Goal: Task Accomplishment & Management: Complete application form

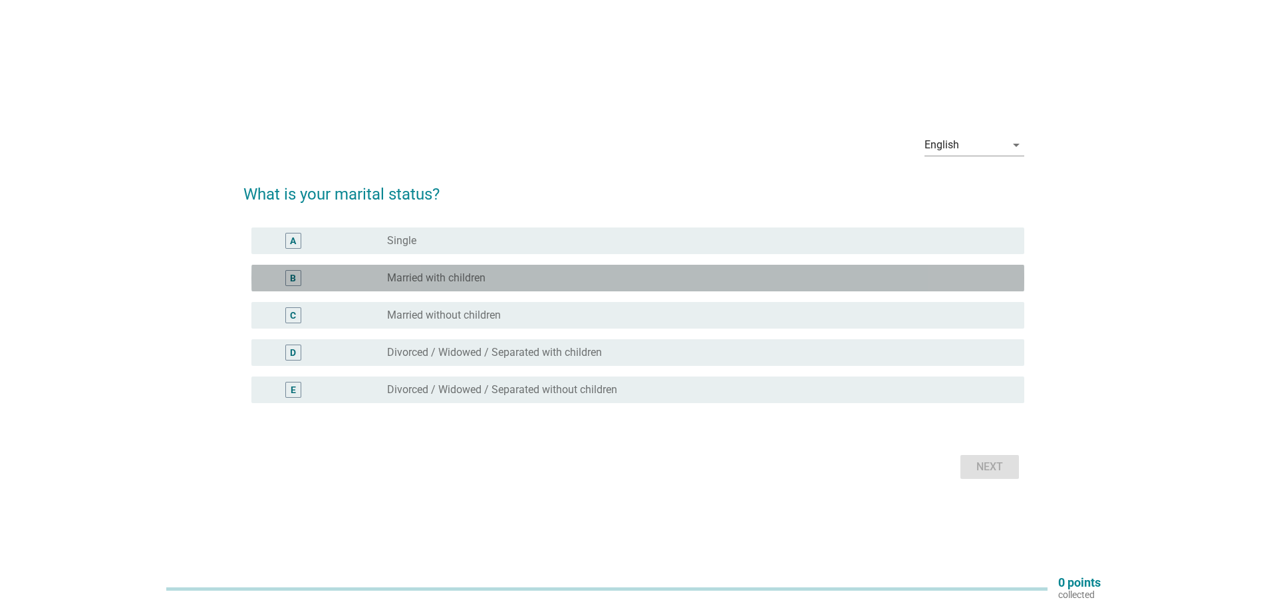
click at [521, 277] on div "radio_button_unchecked Married with children" at bounding box center [695, 277] width 616 height 13
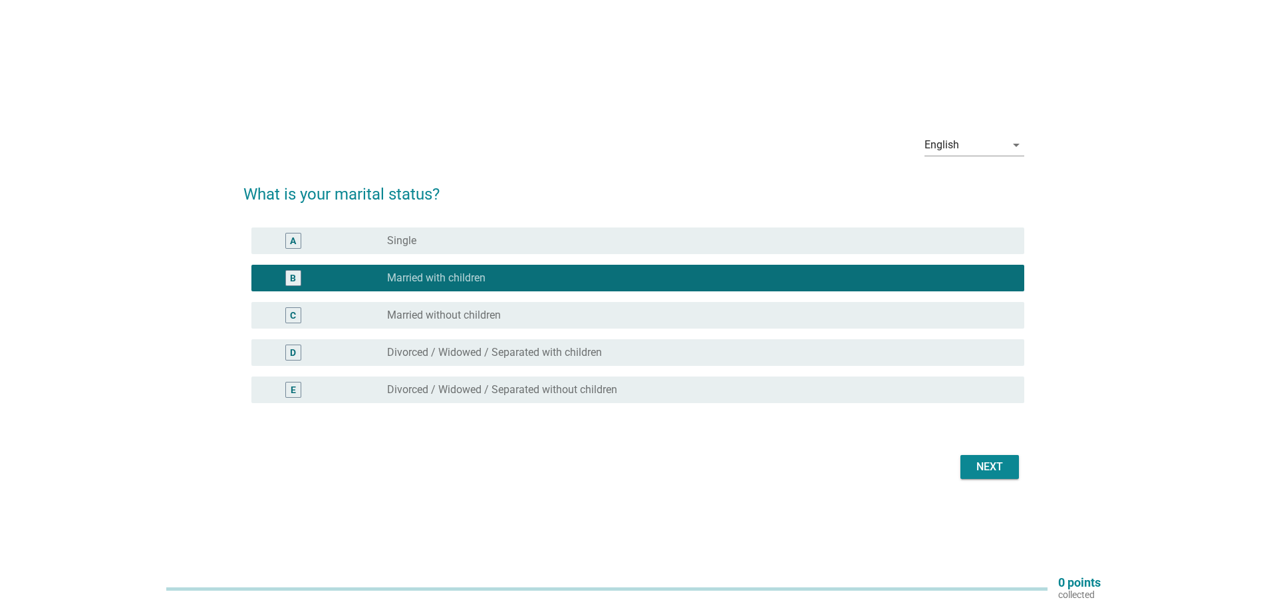
click at [987, 462] on div "Next" at bounding box center [989, 467] width 37 height 16
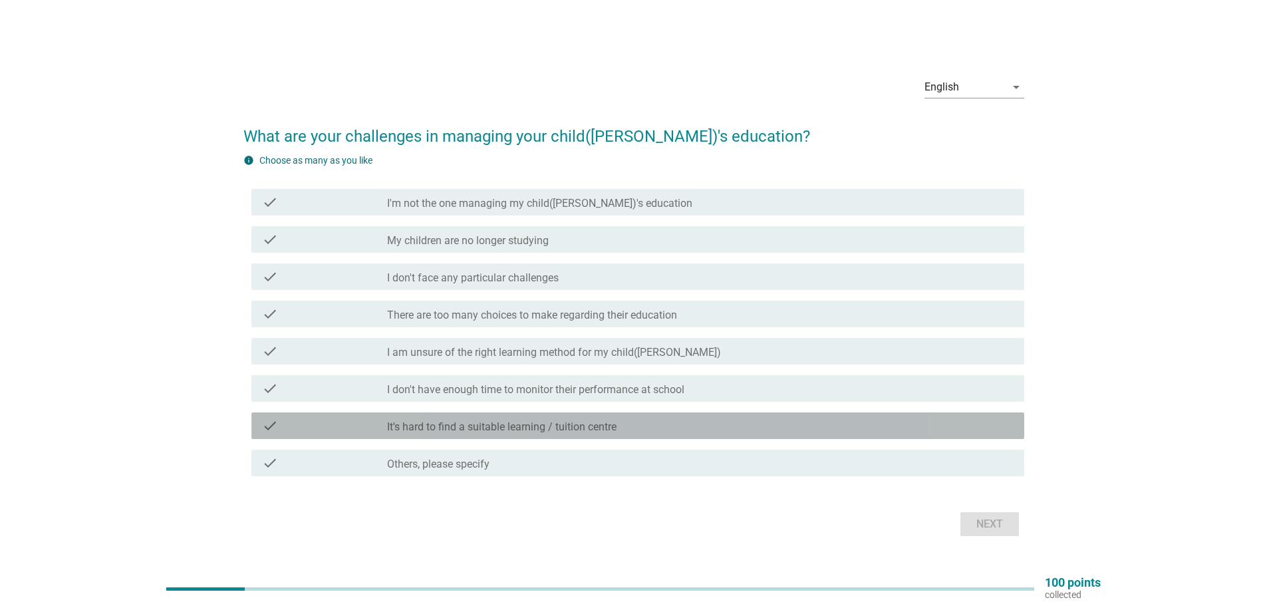
click at [593, 421] on label "It's hard to find a suitable learning / tuition centre" at bounding box center [502, 426] width 230 height 13
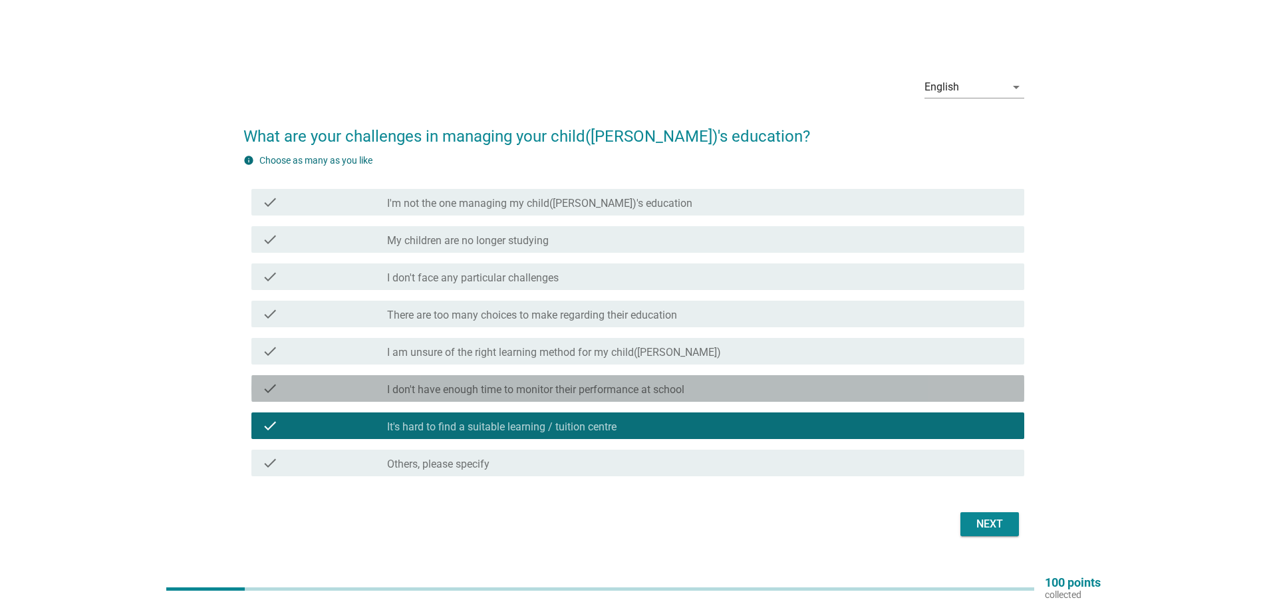
click at [617, 393] on label "I don't have enough time to monitor their performance at school" at bounding box center [535, 389] width 297 height 13
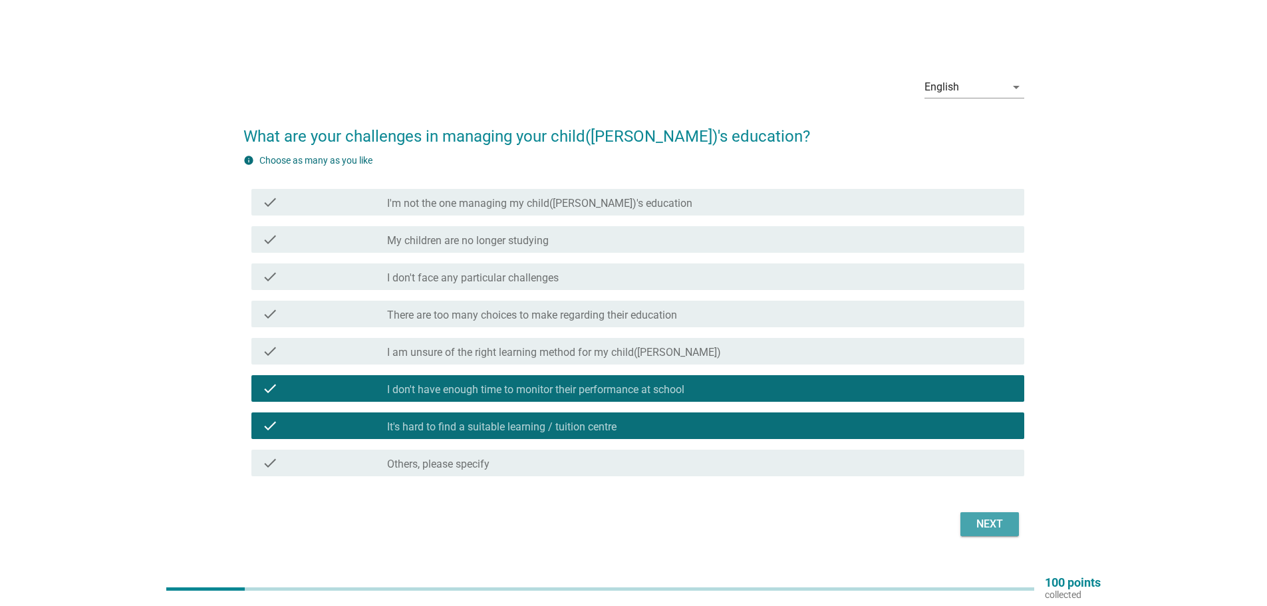
click at [977, 526] on div "Next" at bounding box center [989, 524] width 37 height 16
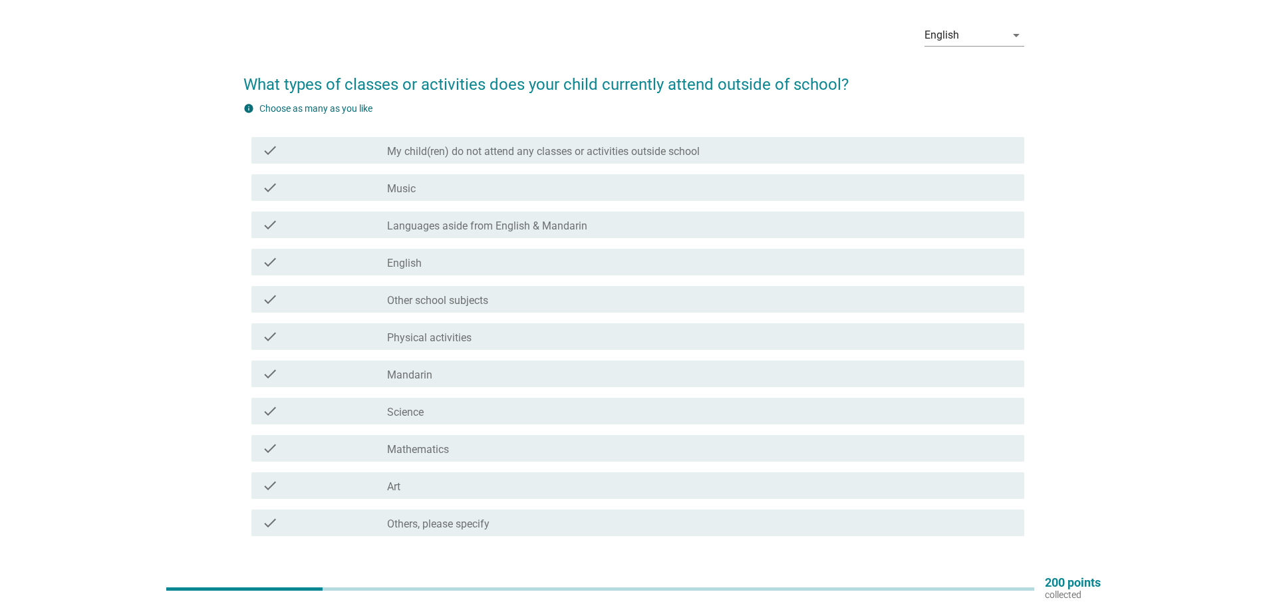
scroll to position [67, 0]
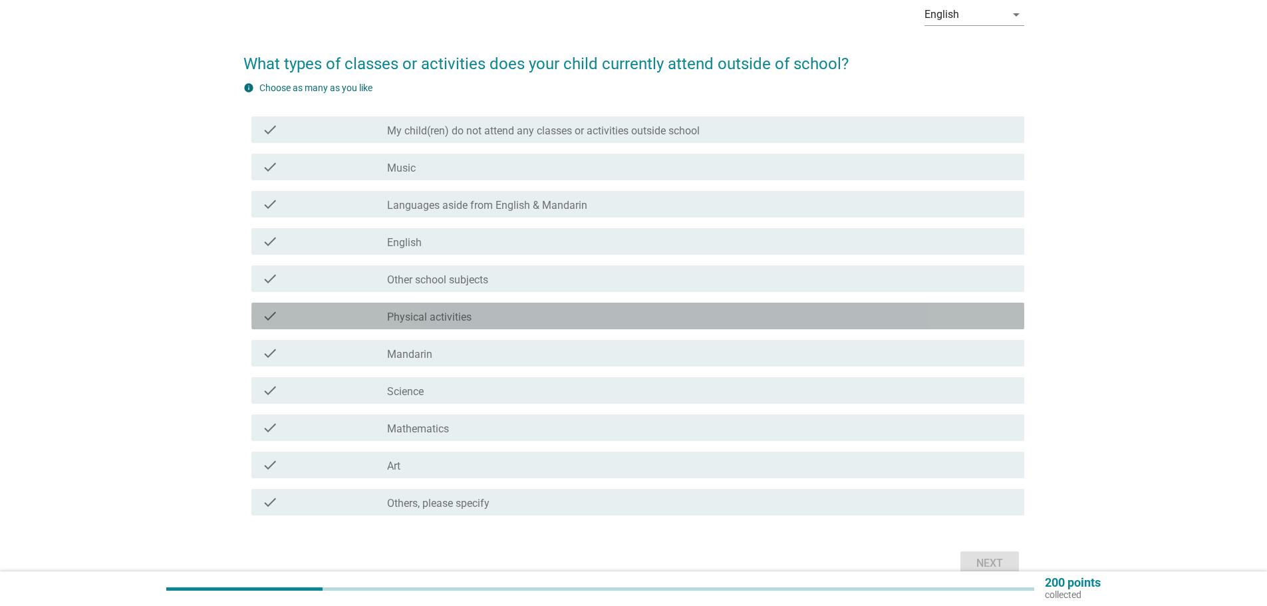
click at [468, 312] on label "Physical activities" at bounding box center [429, 317] width 84 height 13
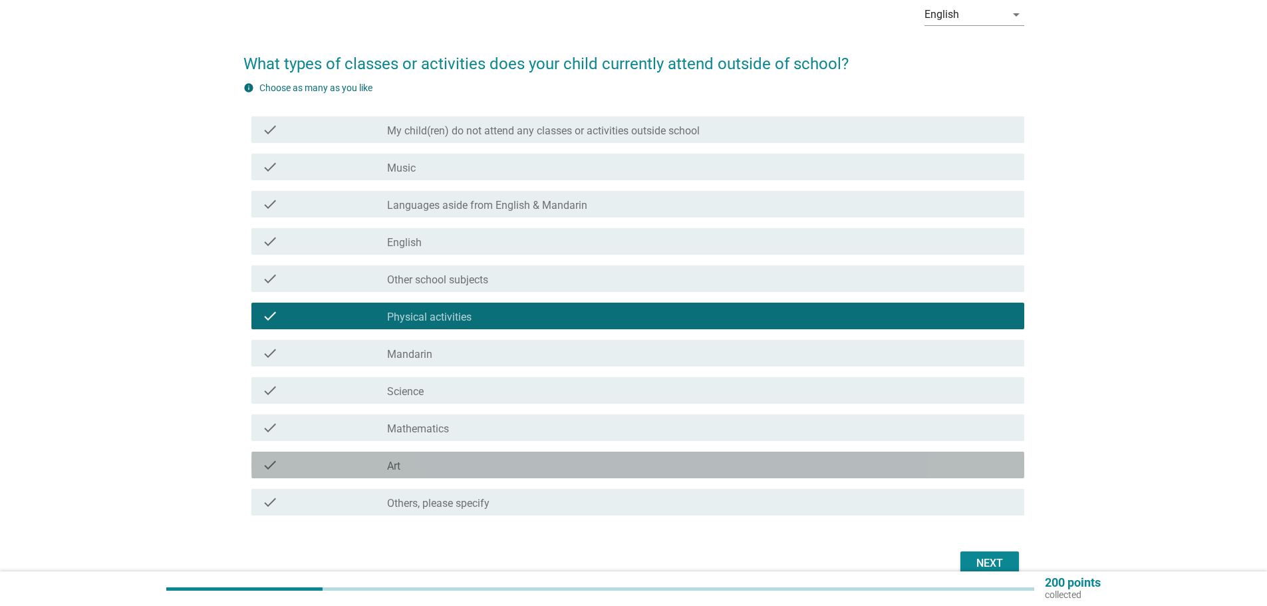
click at [434, 462] on div "check_box_outline_blank Art" at bounding box center [700, 465] width 627 height 16
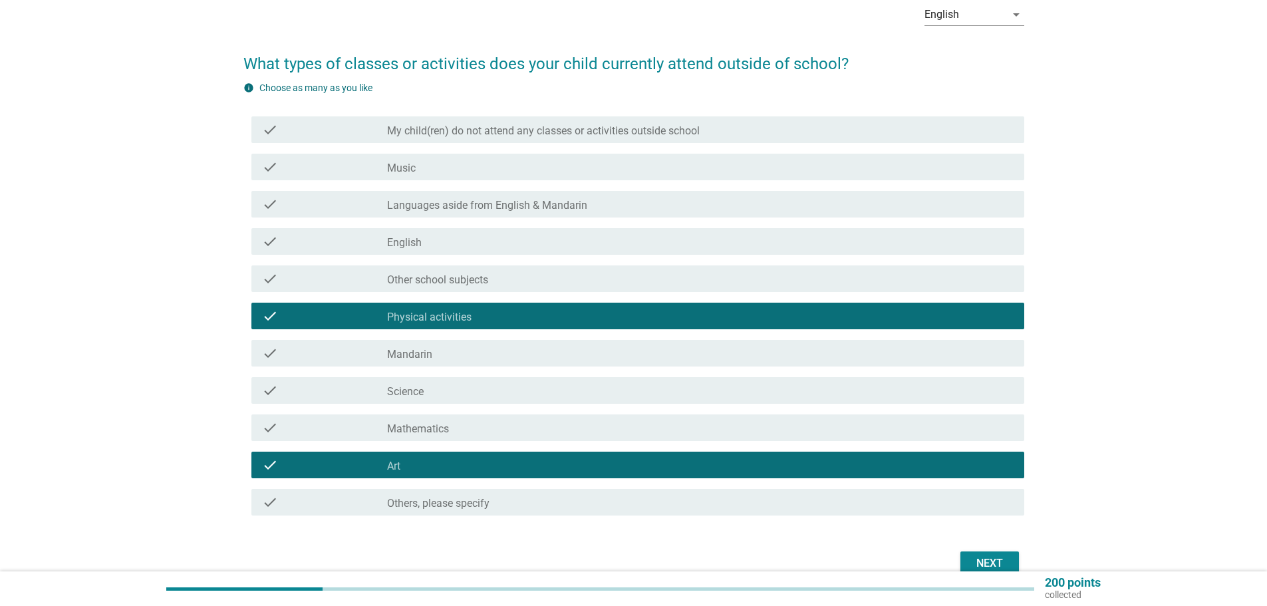
click at [987, 562] on div "Next" at bounding box center [989, 564] width 37 height 16
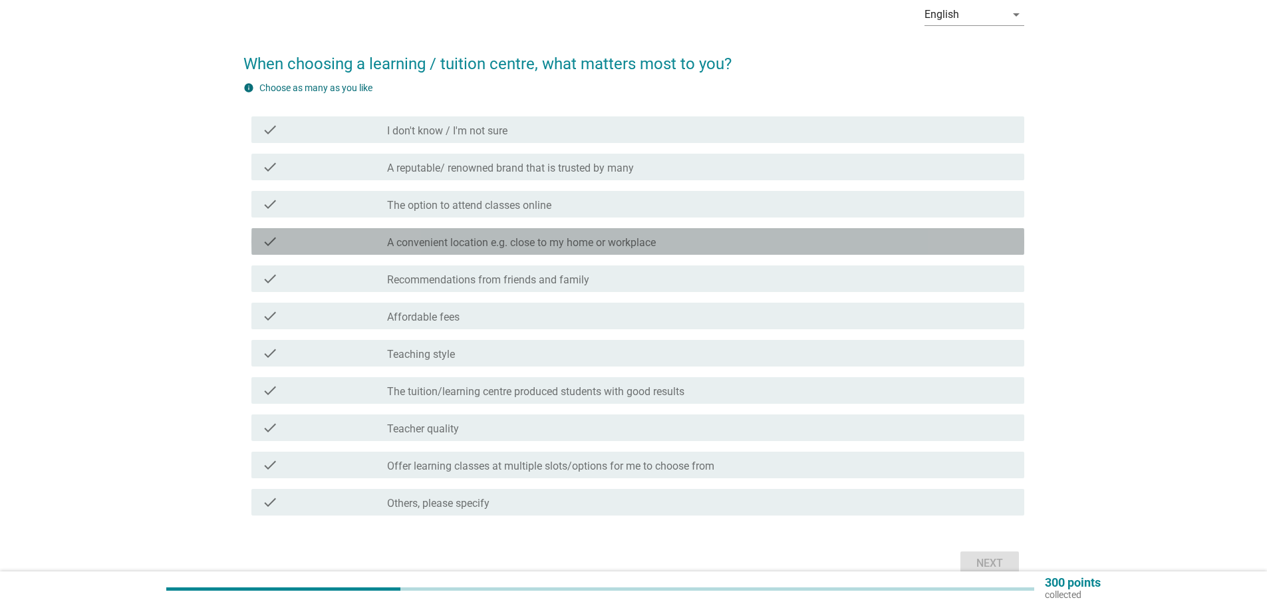
click at [609, 242] on label "A convenient location e.g. close to my home or workplace" at bounding box center [521, 242] width 269 height 13
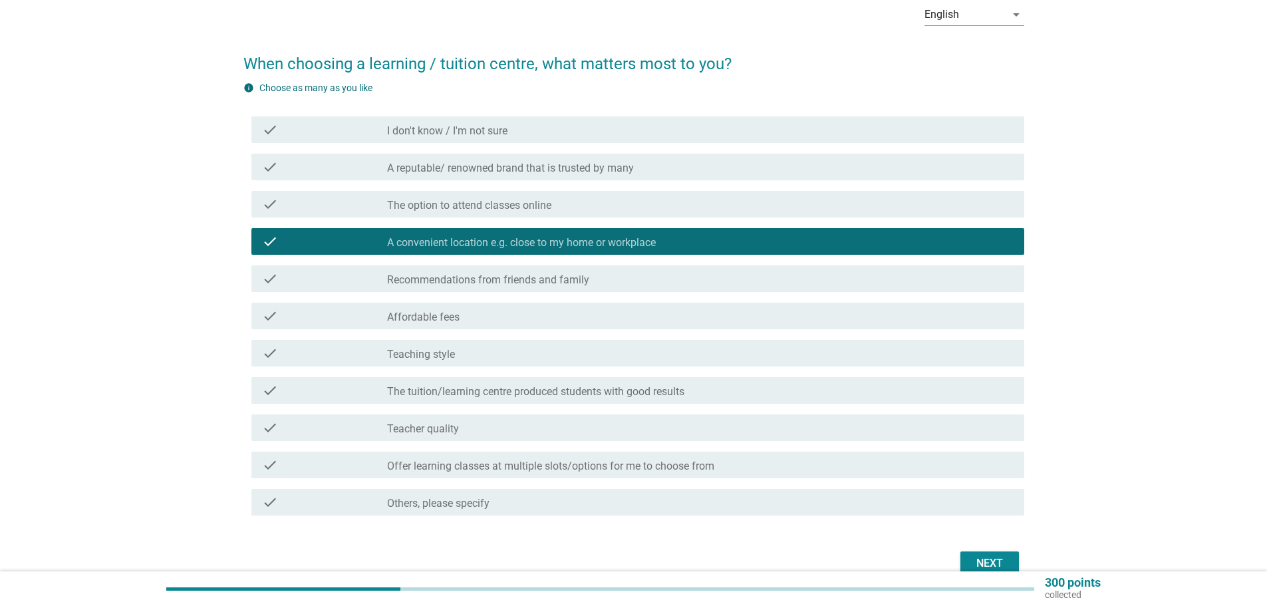
click at [498, 317] on div "check_box_outline_blank Affordable fees" at bounding box center [700, 316] width 627 height 16
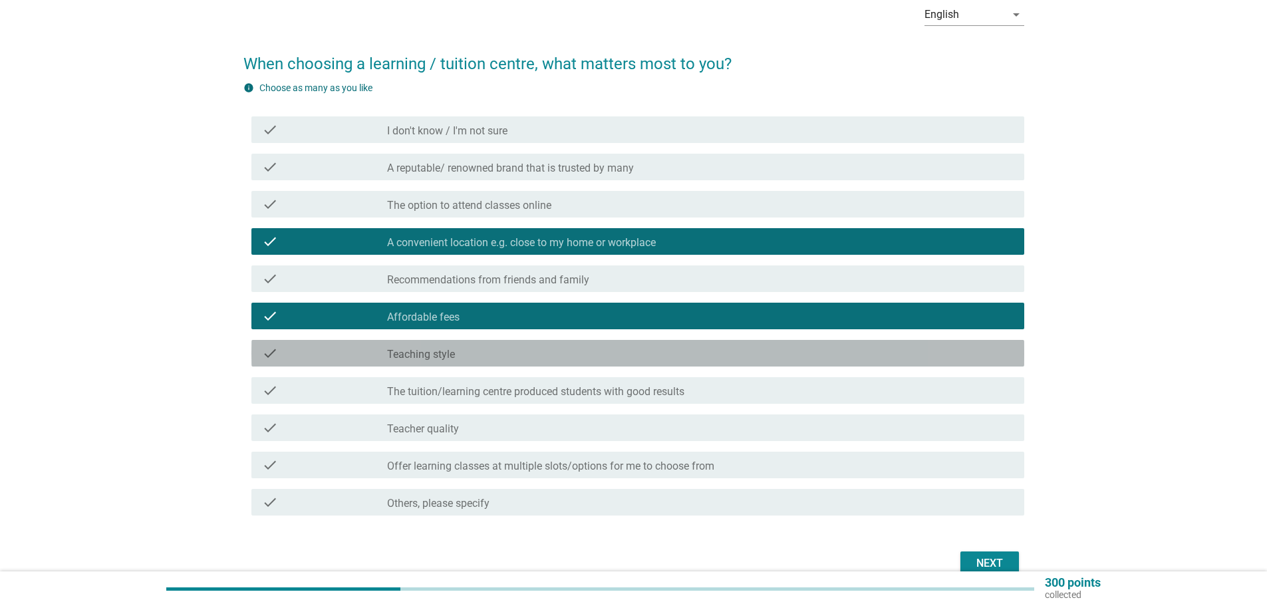
click at [487, 350] on div "check_box_outline_blank Teaching style" at bounding box center [700, 353] width 627 height 16
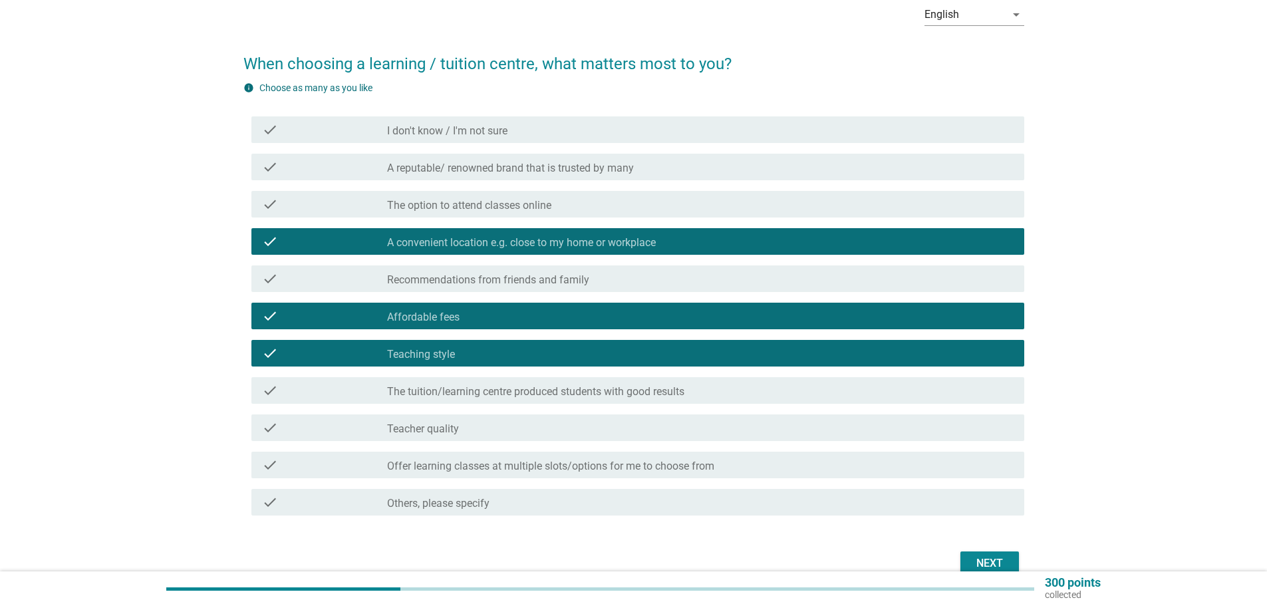
click at [440, 430] on label "Teacher quality" at bounding box center [423, 428] width 72 height 13
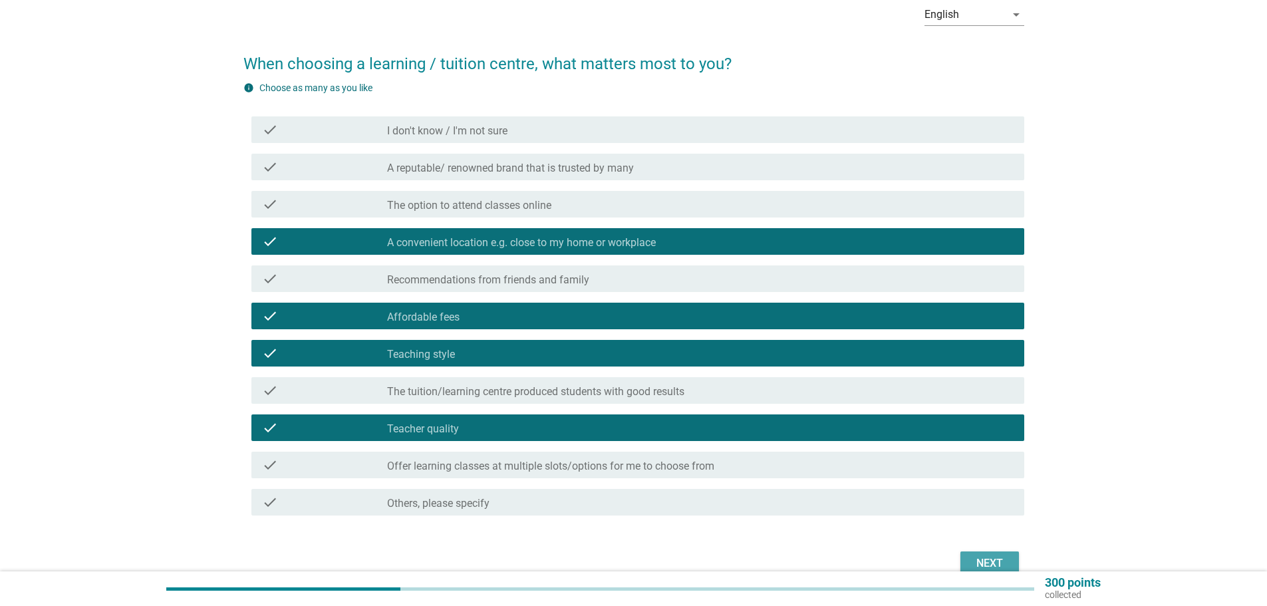
click at [995, 557] on div "Next" at bounding box center [989, 564] width 37 height 16
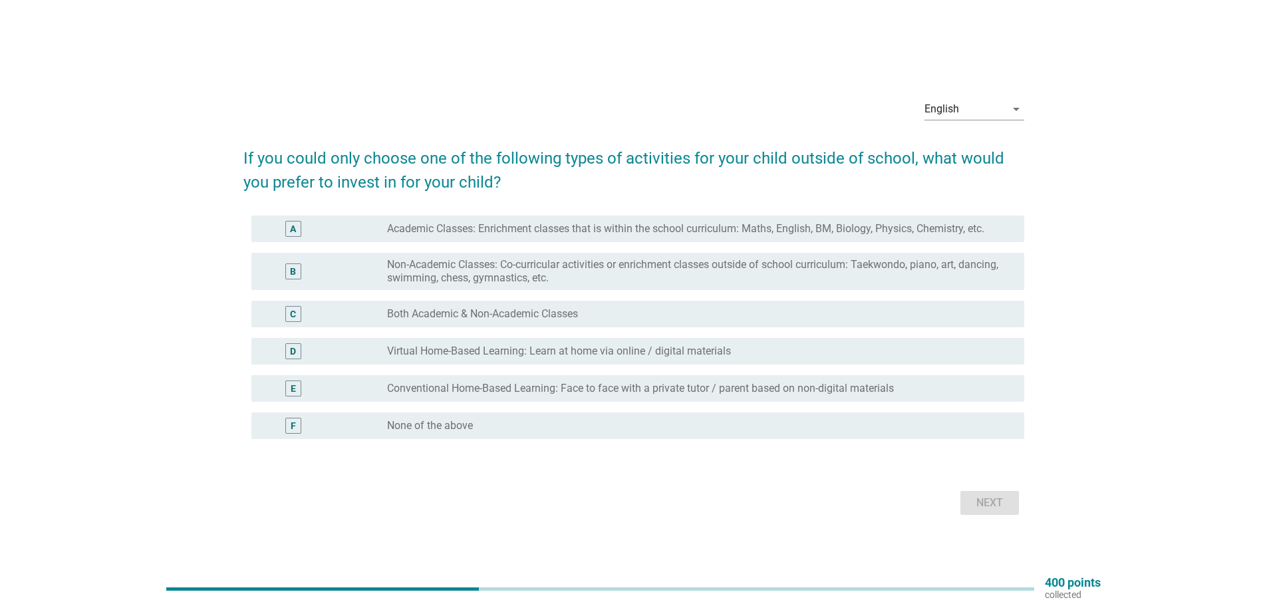
click at [607, 269] on label "Non-Academic Classes: Co-curricular activities or enrichment classes outside of…" at bounding box center [695, 271] width 616 height 27
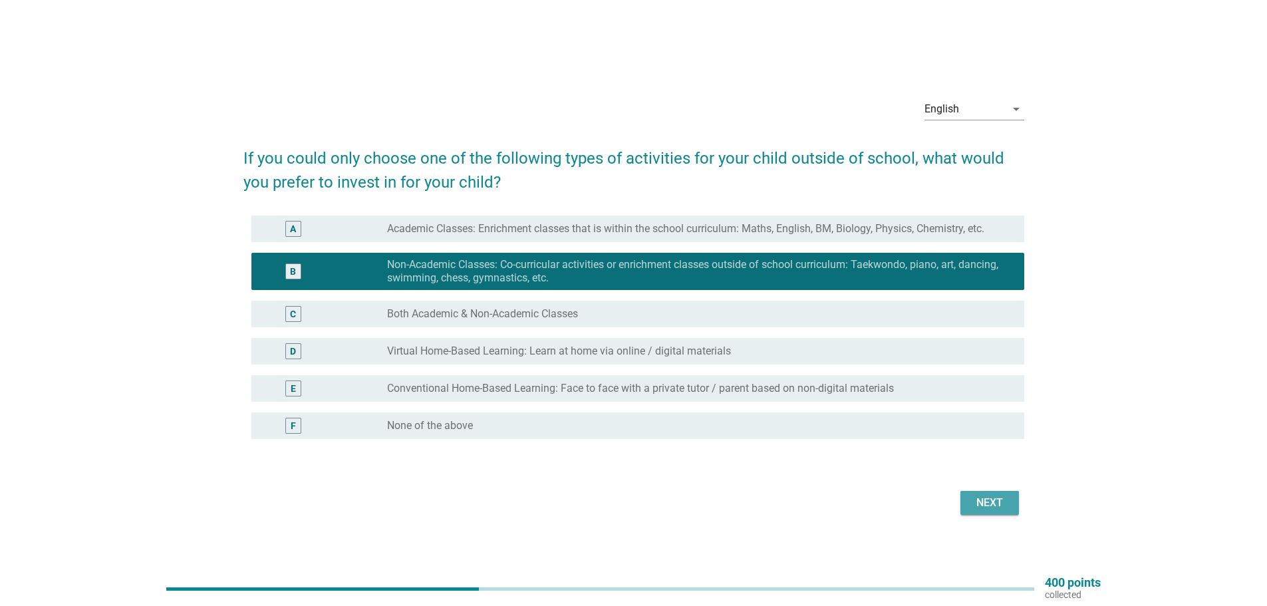
click at [989, 504] on div "Next" at bounding box center [989, 503] width 37 height 16
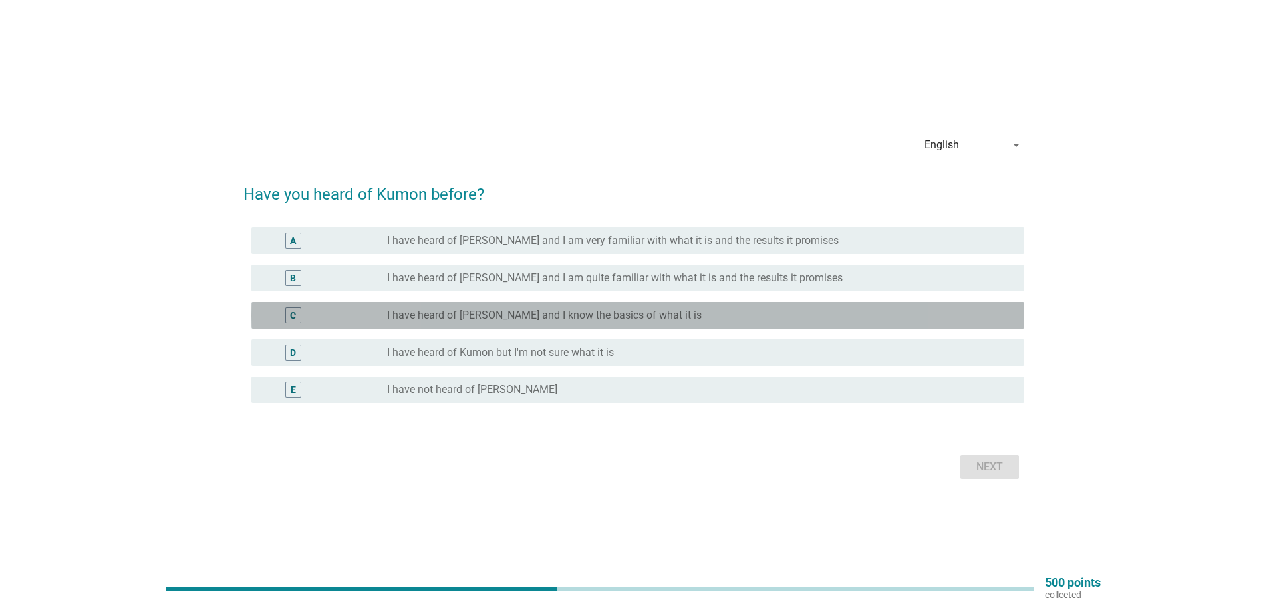
click at [570, 319] on label "I have heard of [PERSON_NAME] and I know the basics of what it is" at bounding box center [544, 315] width 315 height 13
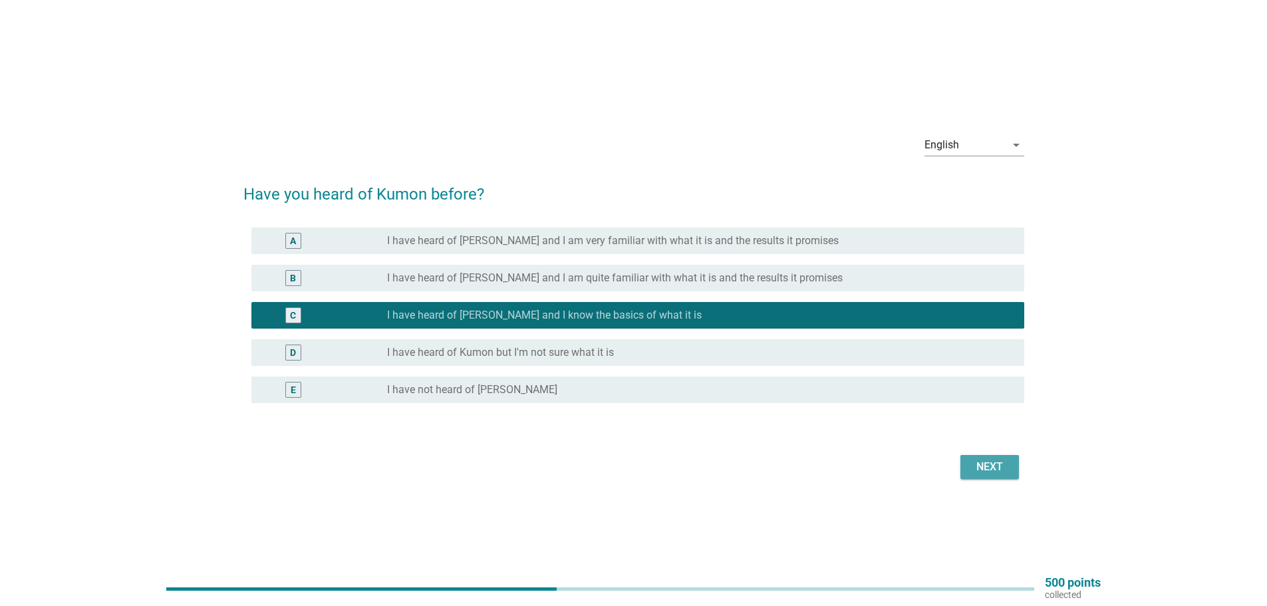
click at [988, 467] on div "Next" at bounding box center [989, 467] width 37 height 16
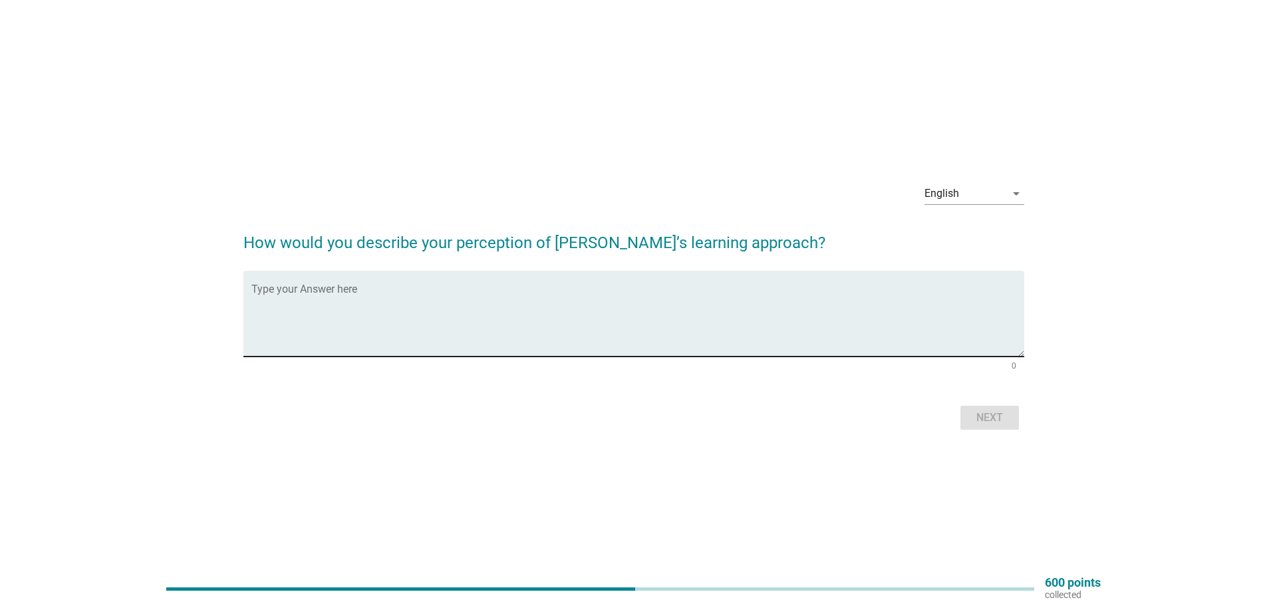
click at [387, 289] on textarea "Type your Answer here" at bounding box center [637, 322] width 773 height 70
drag, startPoint x: 401, startPoint y: 299, endPoint x: 367, endPoint y: 298, distance: 33.9
click at [367, 298] on textarea "It is for early learners to develop academic skills" at bounding box center [637, 322] width 773 height 70
click at [364, 297] on textarea "It is for early learners tohat focuses on academic skills" at bounding box center [637, 322] width 773 height 70
click at [554, 299] on textarea "It is for early learners that focuses on academic skills" at bounding box center [637, 322] width 773 height 70
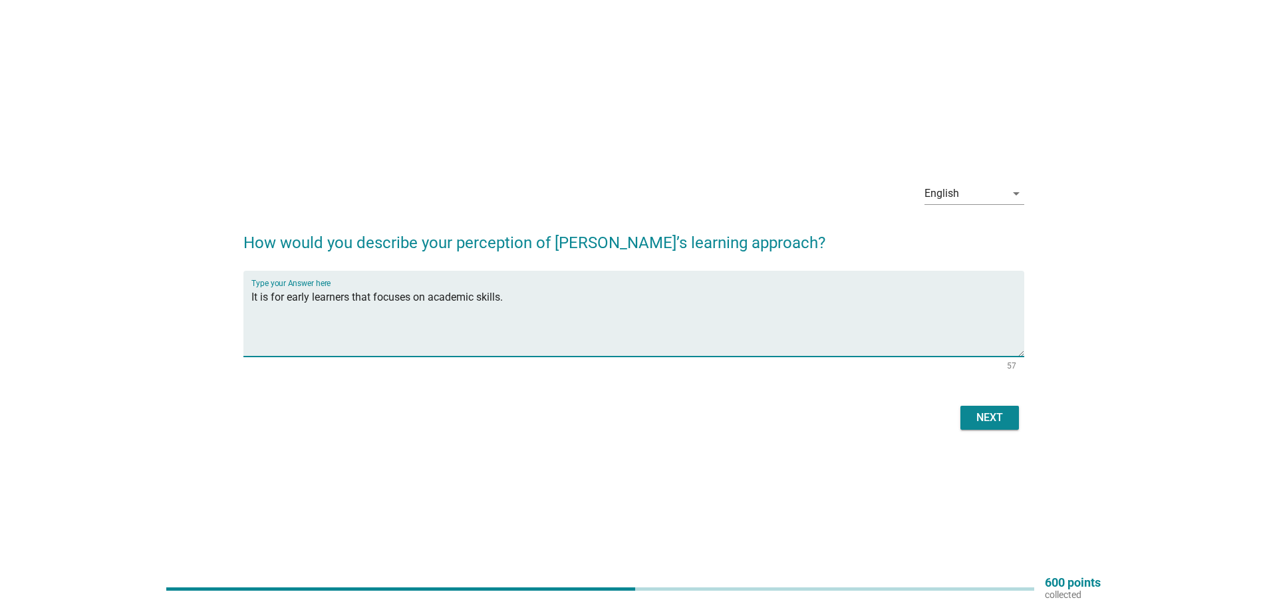
type textarea "It is for early learners that focuses on academic skills."
click at [994, 413] on div "Next" at bounding box center [989, 418] width 37 height 16
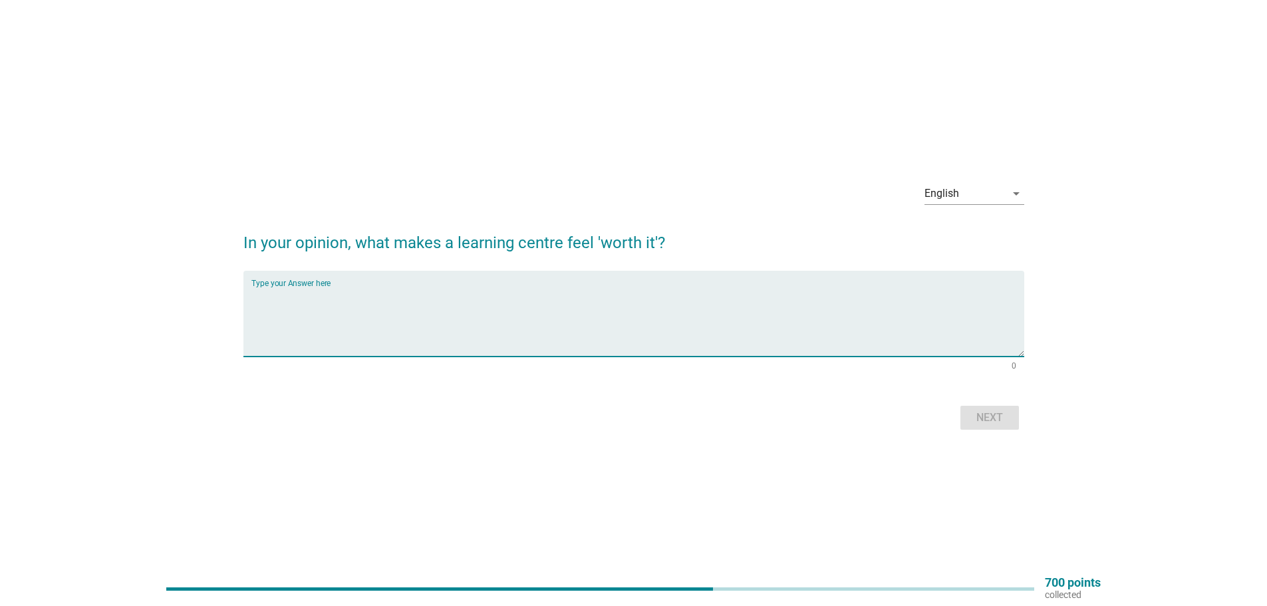
click at [482, 293] on textarea "Type your Answer here" at bounding box center [637, 322] width 773 height 70
type textarea "When my child enjoys learning from it and gains meaningful experiences."
click at [991, 409] on button "Next" at bounding box center [990, 418] width 59 height 24
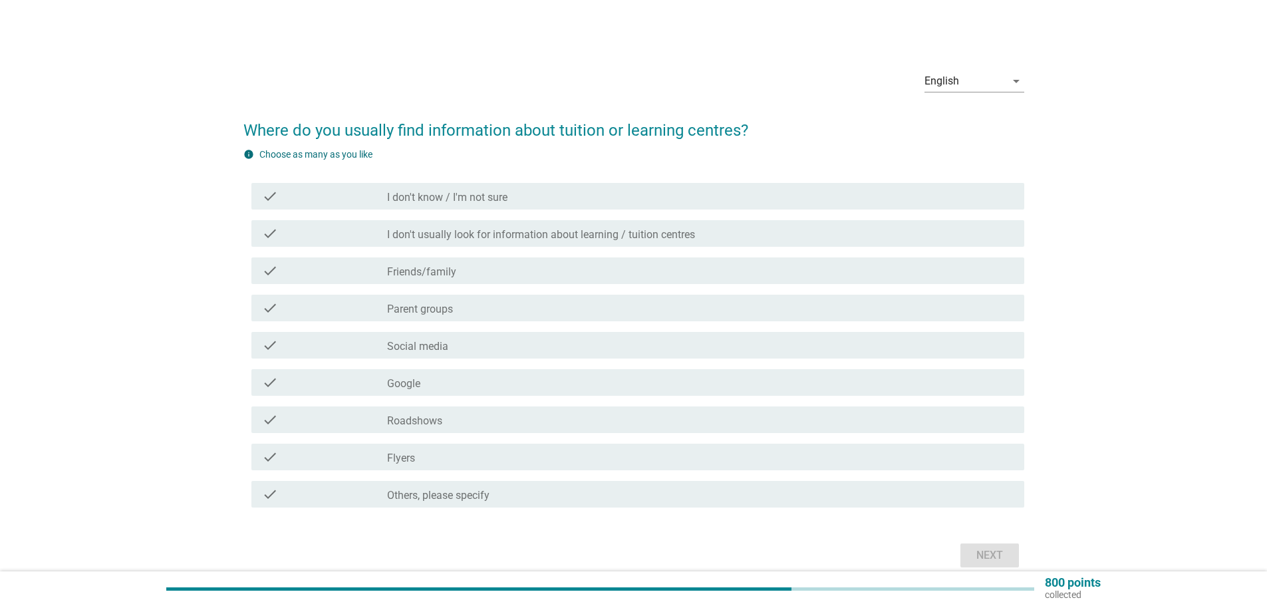
click at [482, 343] on div "check_box_outline_blank Social media" at bounding box center [700, 345] width 627 height 16
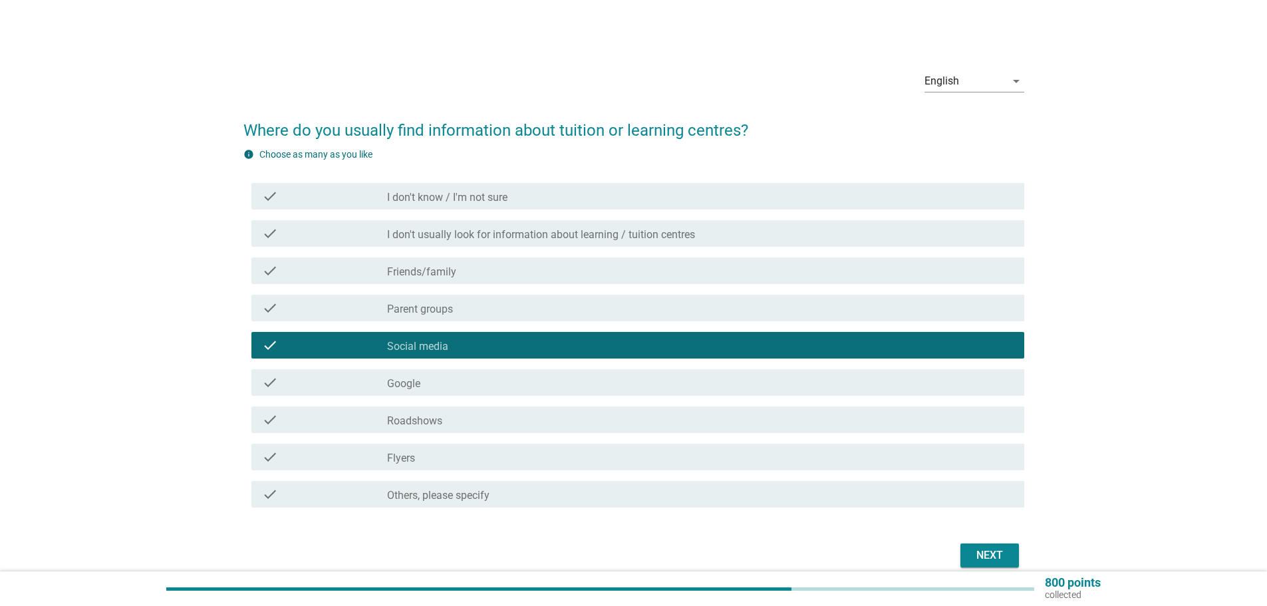
click at [470, 269] on div "check_box_outline_blank Friends/family" at bounding box center [700, 271] width 627 height 16
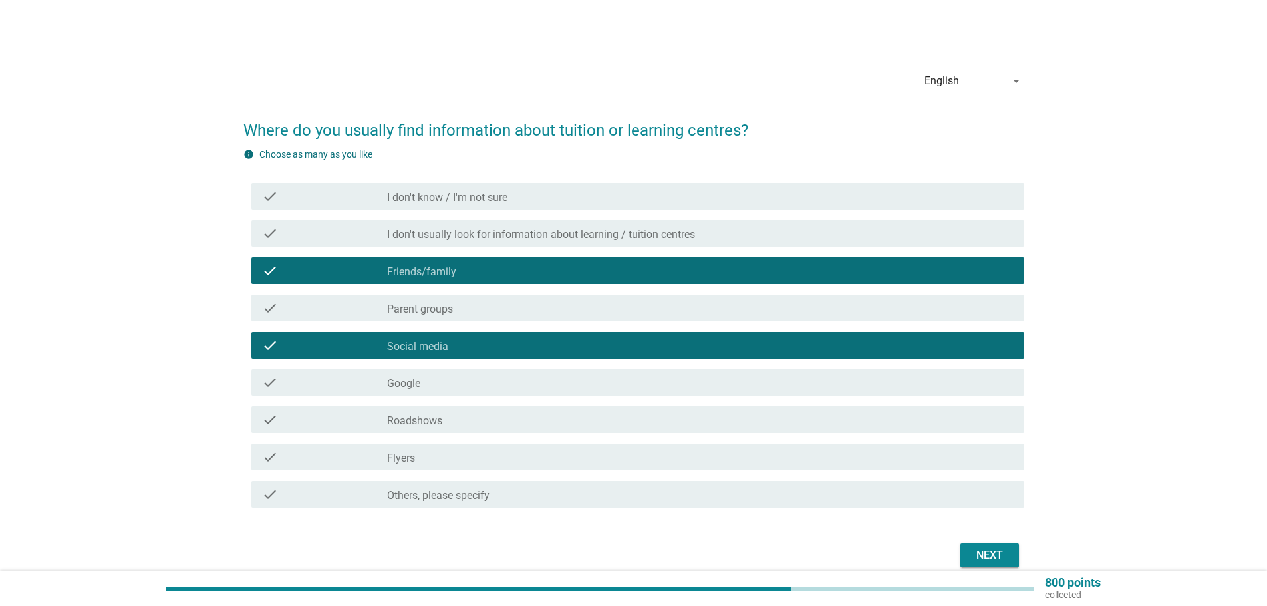
click at [466, 315] on div "check_box_outline_blank Parent groups" at bounding box center [700, 308] width 627 height 16
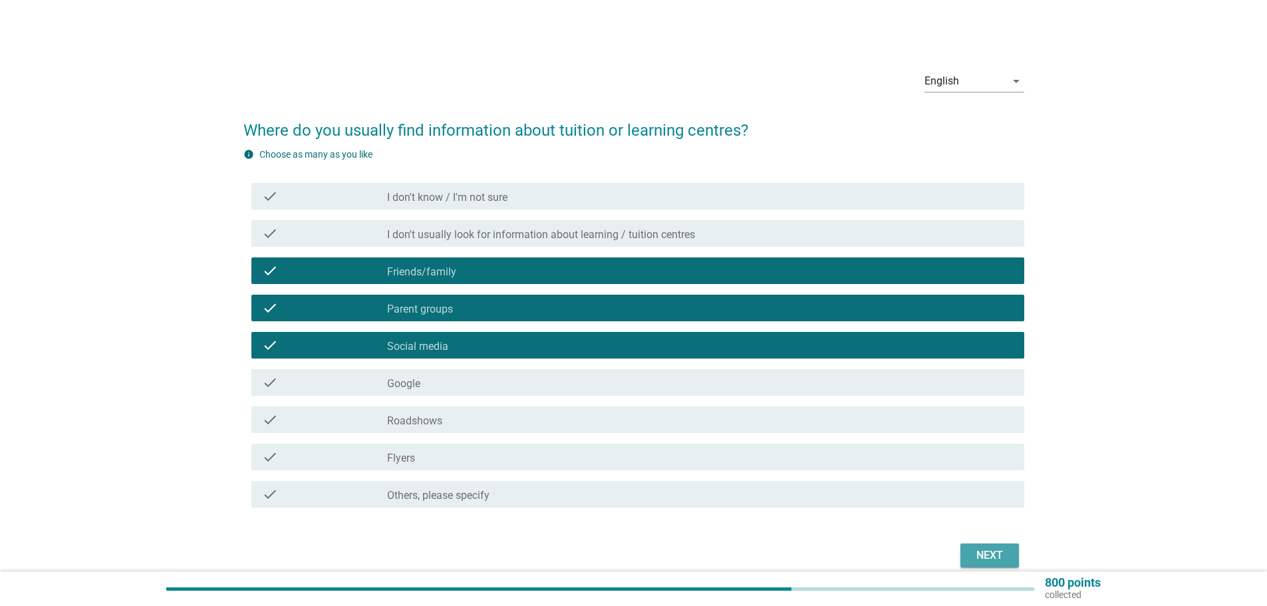
click at [996, 551] on div "Next" at bounding box center [989, 556] width 37 height 16
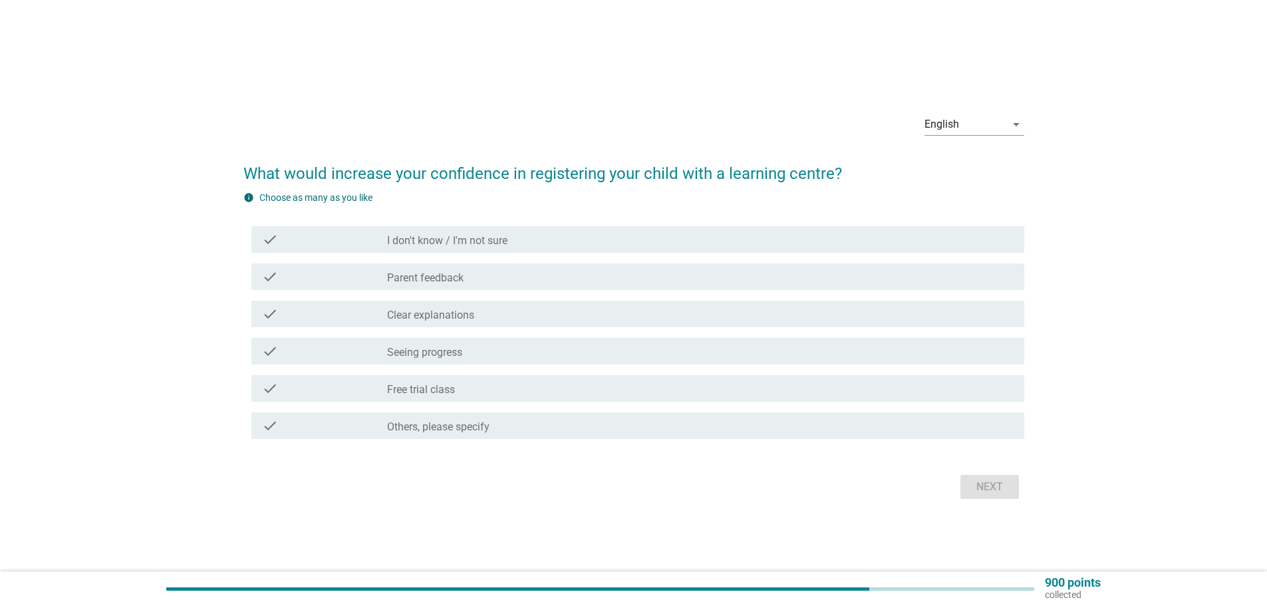
click at [466, 351] on div "check_box_outline_blank Seeing progress" at bounding box center [700, 351] width 627 height 16
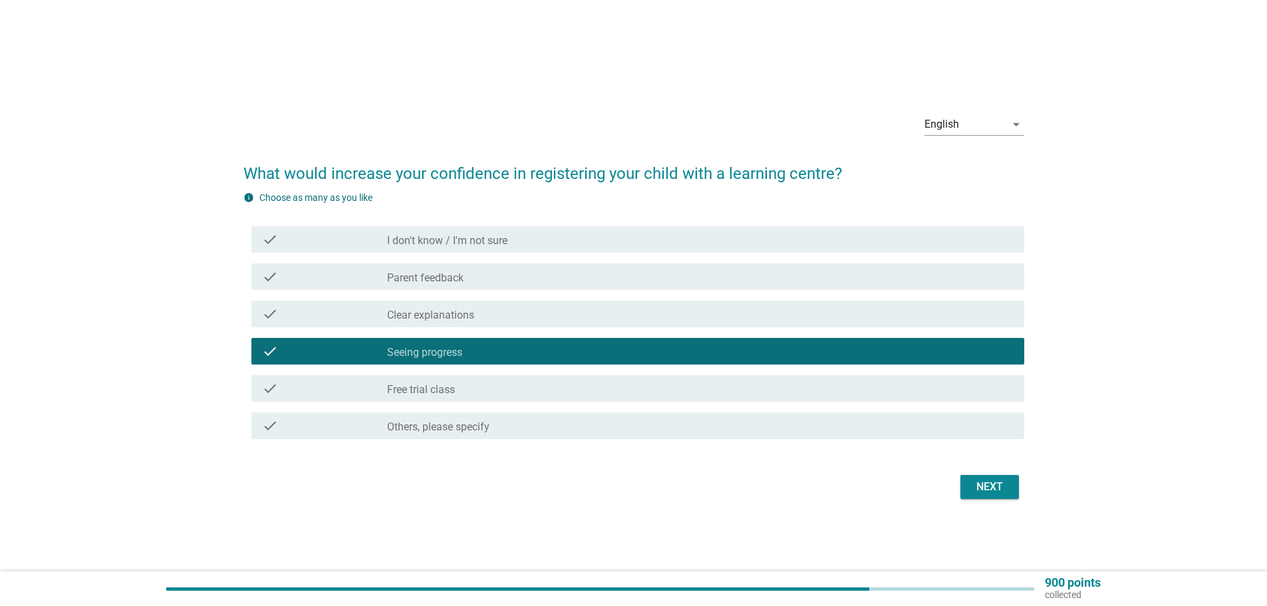
click at [467, 314] on label "Clear explanations" at bounding box center [430, 315] width 87 height 13
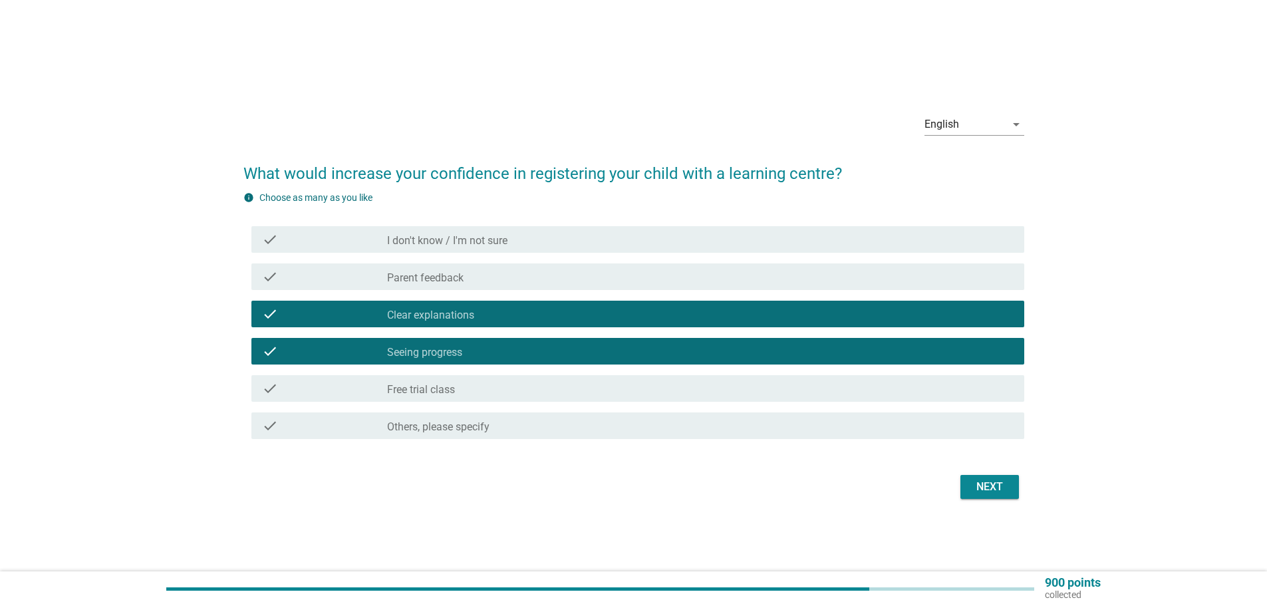
click at [503, 379] on div "check check_box_outline_blank Free trial class" at bounding box center [637, 388] width 773 height 27
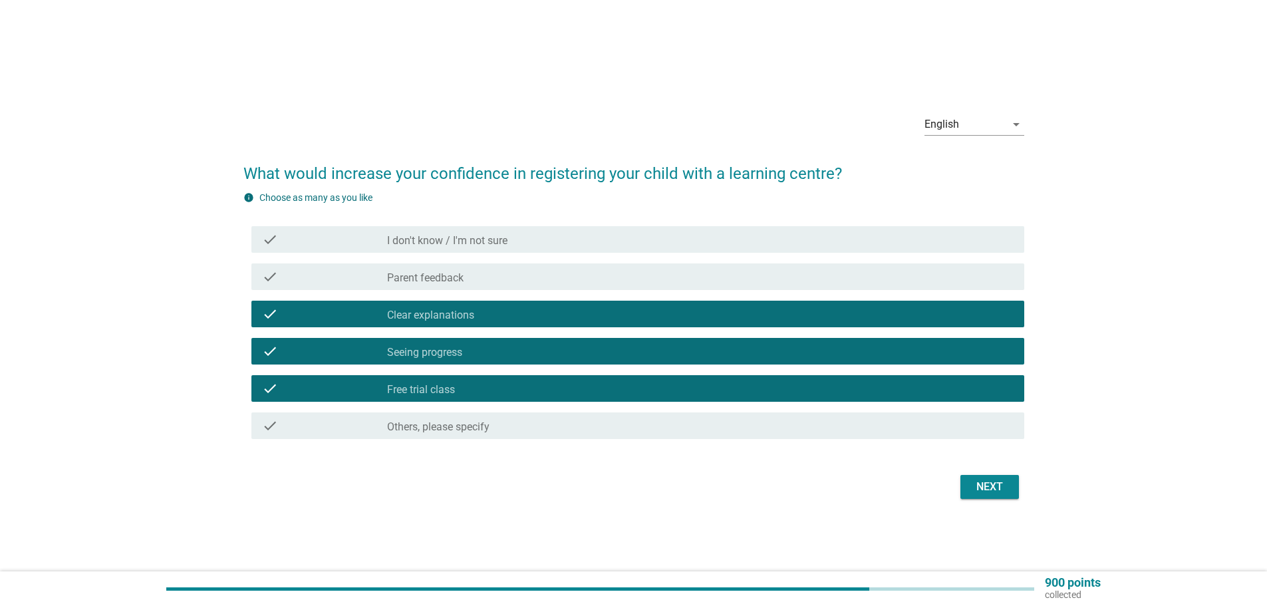
click at [988, 484] on div "Next" at bounding box center [989, 487] width 37 height 16
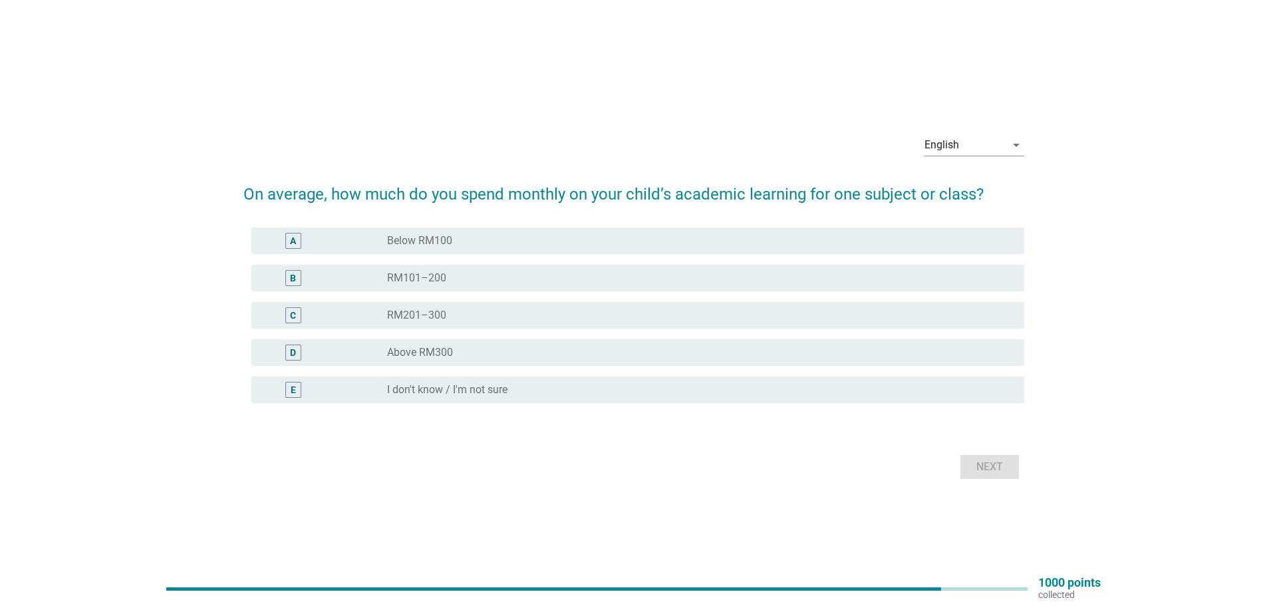
click at [493, 275] on div "radio_button_unchecked RM101–200" at bounding box center [695, 277] width 616 height 13
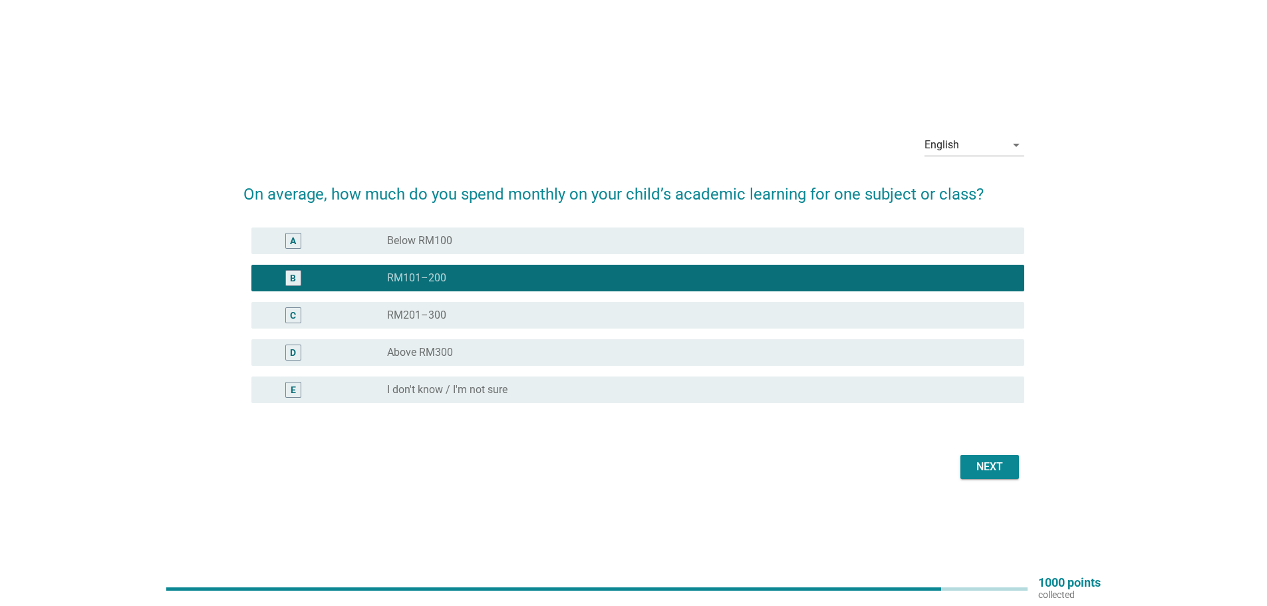
click at [982, 469] on div "Next" at bounding box center [989, 467] width 37 height 16
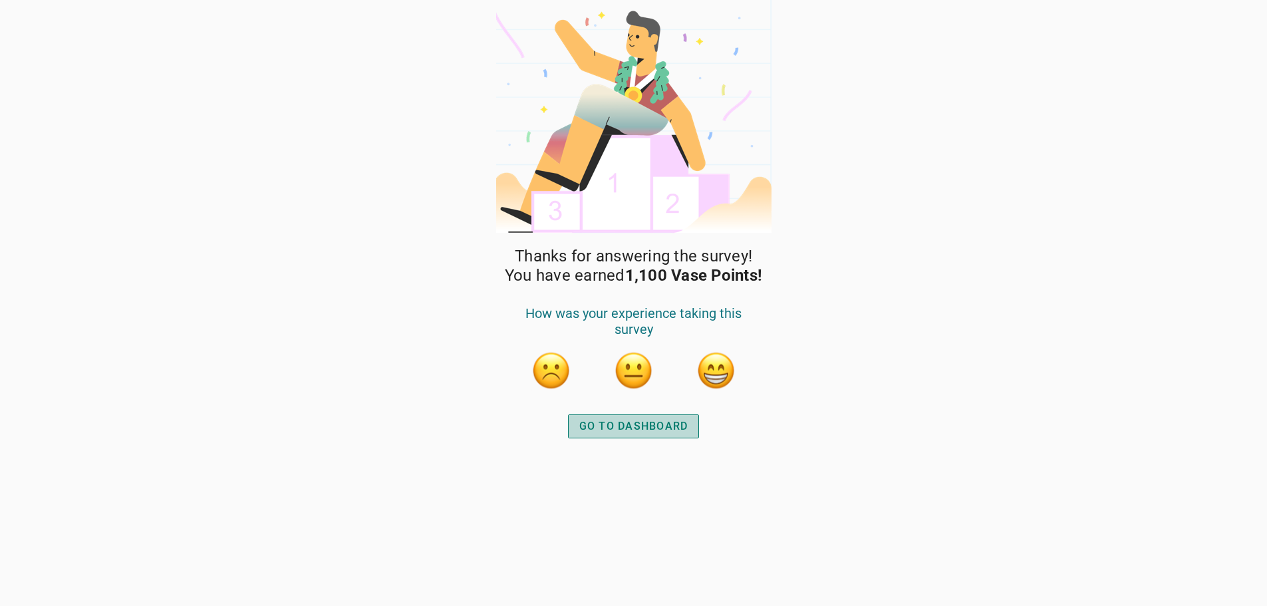
click at [648, 429] on div "GO TO DASHBOARD" at bounding box center [633, 426] width 109 height 16
